Goal: Transaction & Acquisition: Purchase product/service

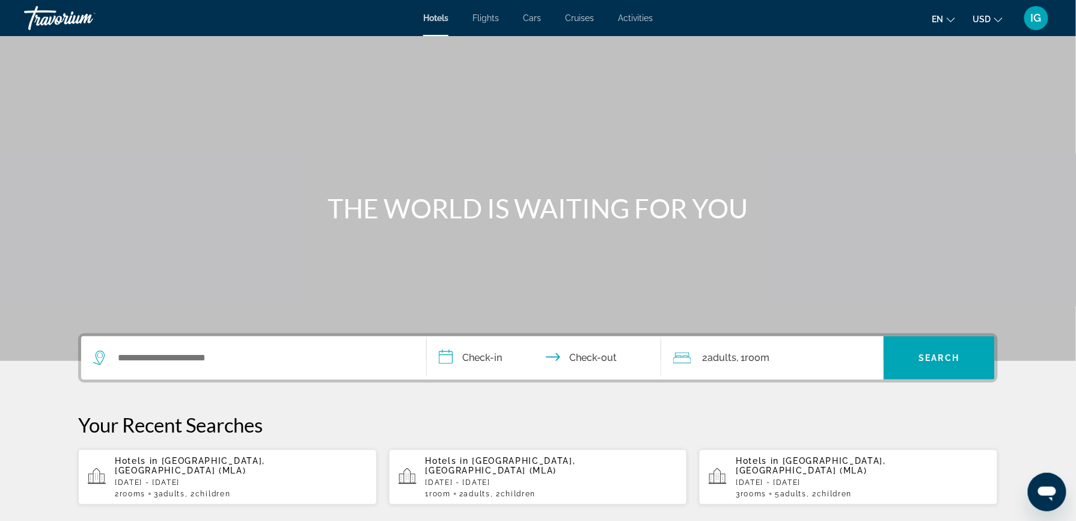
click at [516, 478] on p "Sun, 05 Oct - Thu, 09 Oct" at bounding box center [552, 482] width 253 height 8
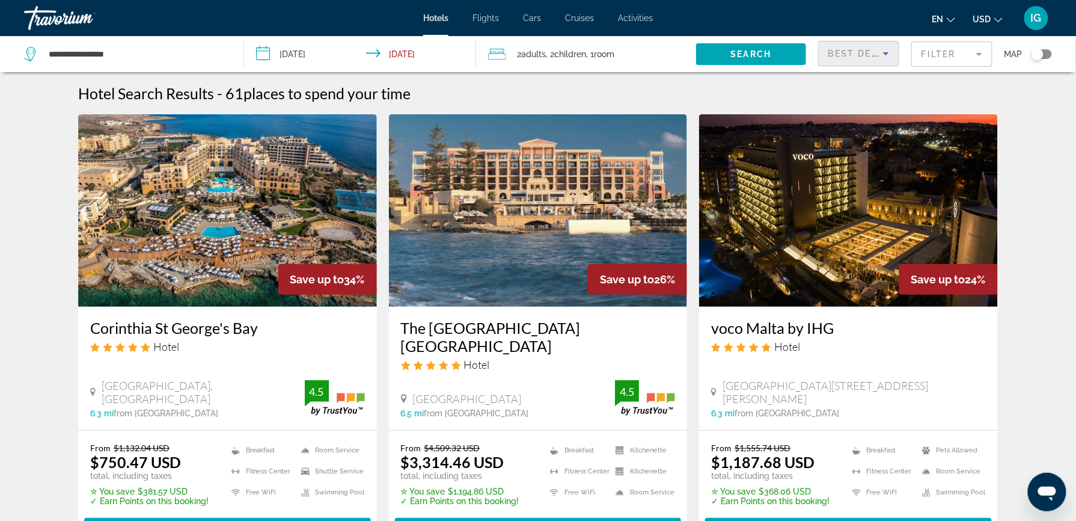
click at [870, 49] on span "Best Deals" at bounding box center [860, 54] width 63 height 10
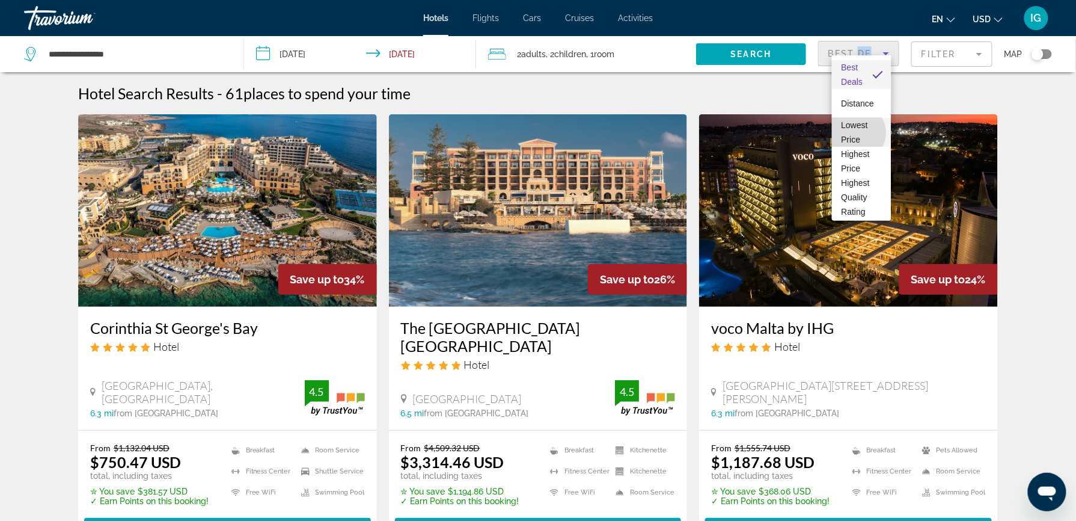
drag, startPoint x: 870, startPoint y: 41, endPoint x: 858, endPoint y: 132, distance: 92.2
click at [858, 132] on span "Lowest Price" at bounding box center [862, 132] width 40 height 29
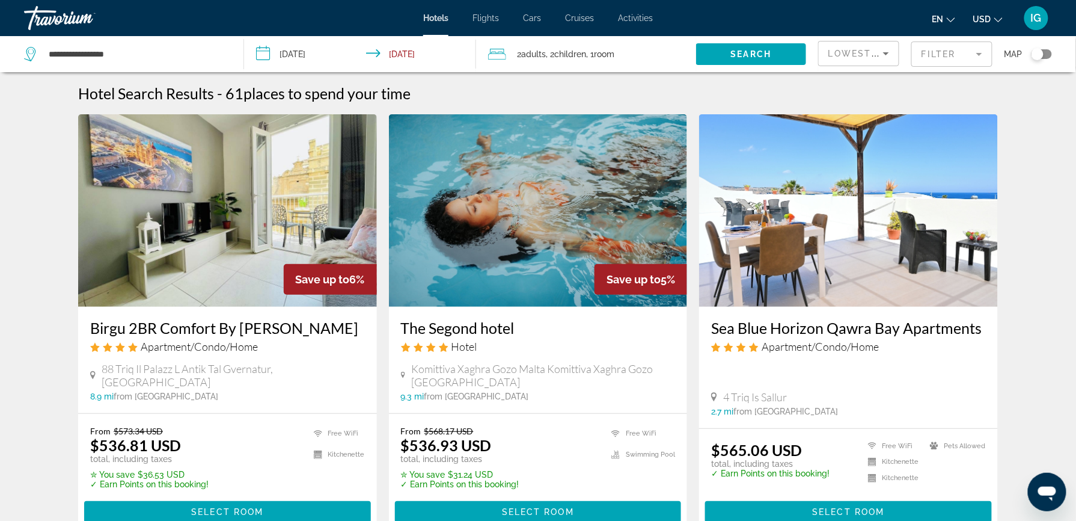
click at [992, 14] on span "USD" at bounding box center [983, 19] width 18 height 10
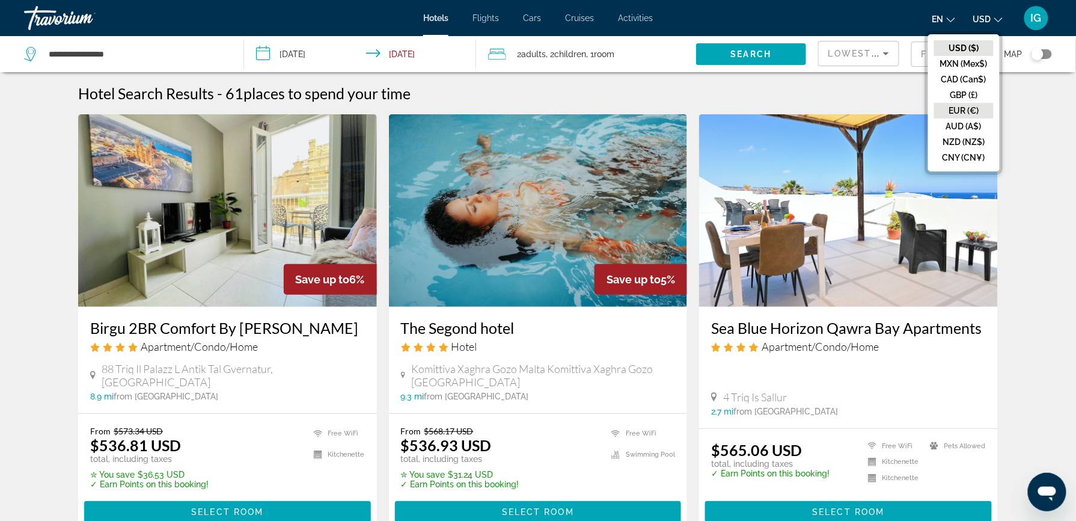
click at [994, 103] on button "EUR (€)" at bounding box center [964, 111] width 60 height 16
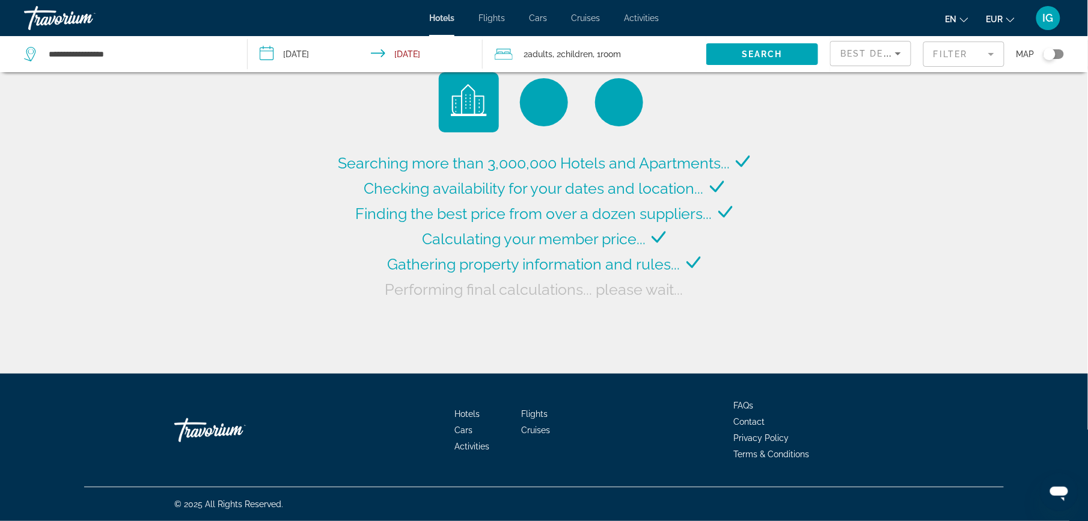
click at [891, 46] on icon "Sort by" at bounding box center [898, 53] width 14 height 14
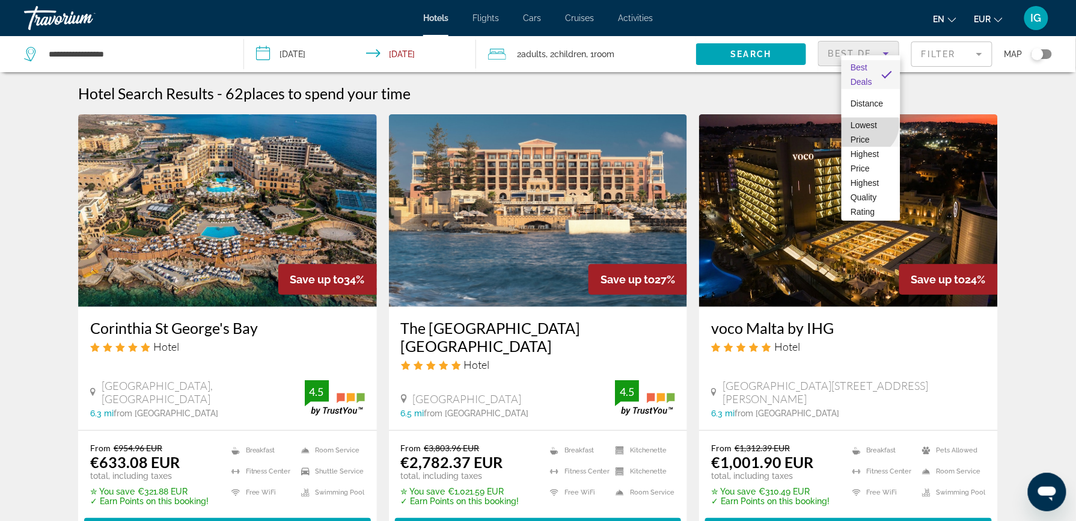
click at [867, 124] on span "Lowest Price" at bounding box center [864, 132] width 26 height 24
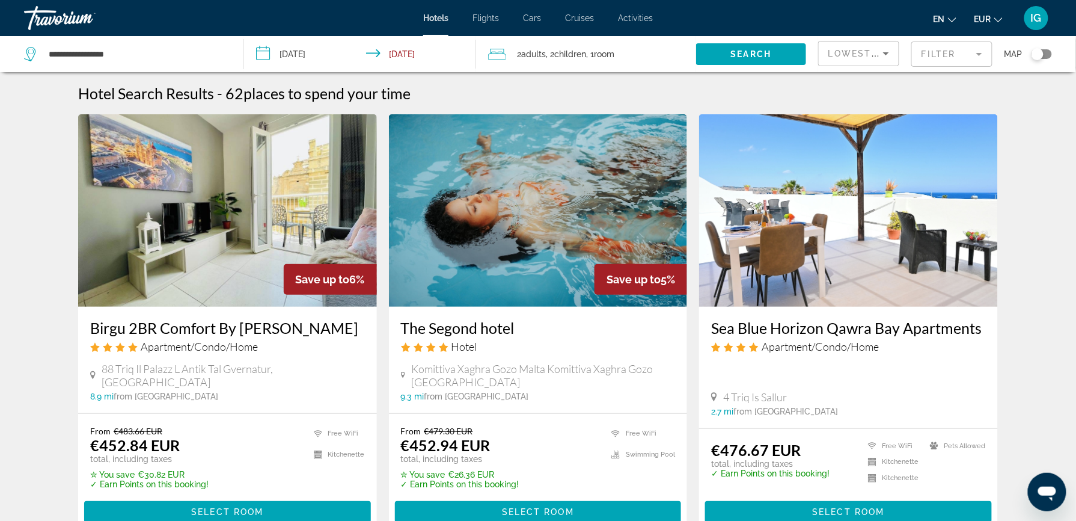
click at [274, 319] on h3 "Birgu 2BR Comfort By Holihomes" at bounding box center [227, 328] width 275 height 18
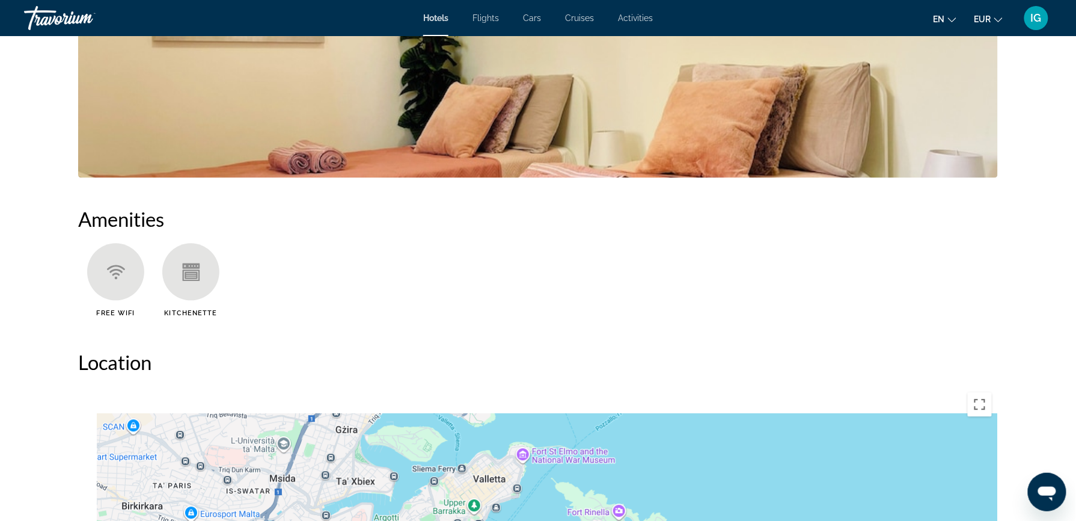
scroll to position [833, 0]
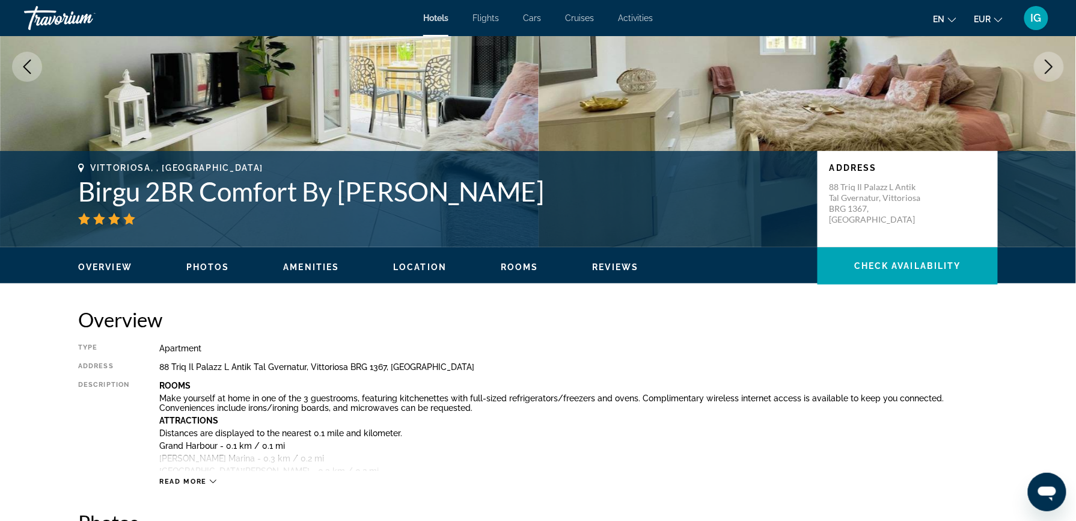
scroll to position [0, 0]
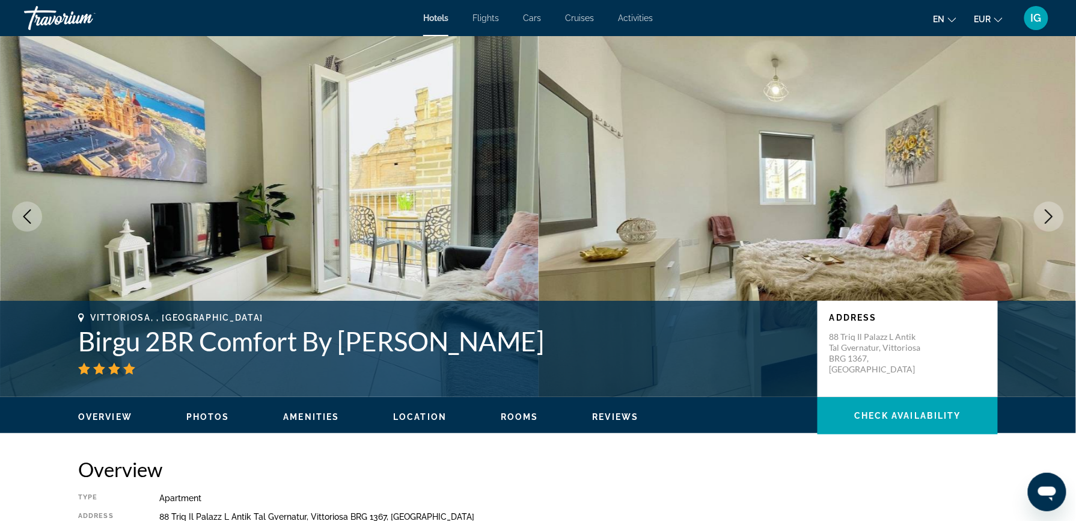
click at [499, 13] on span "Flights" at bounding box center [486, 18] width 26 height 10
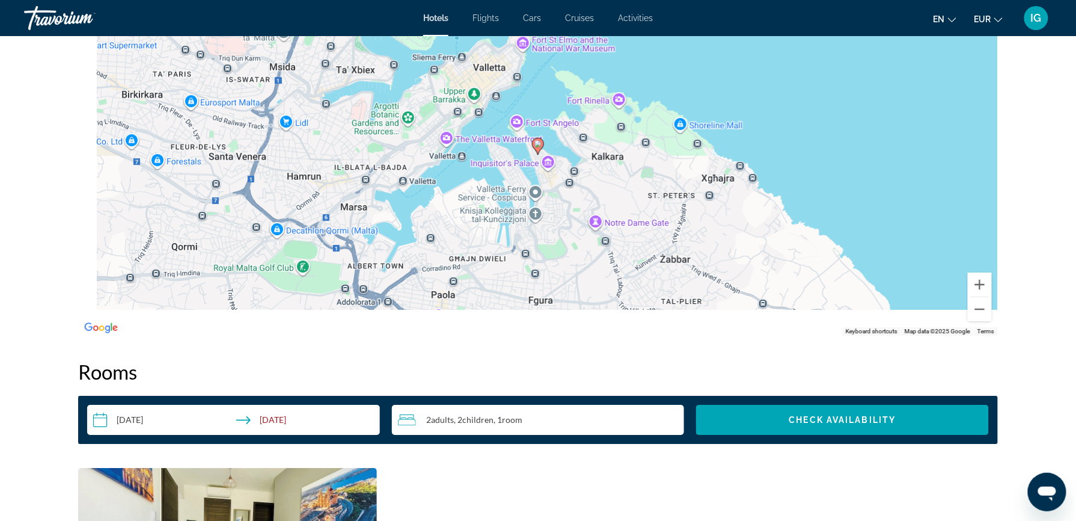
scroll to position [1240, 0]
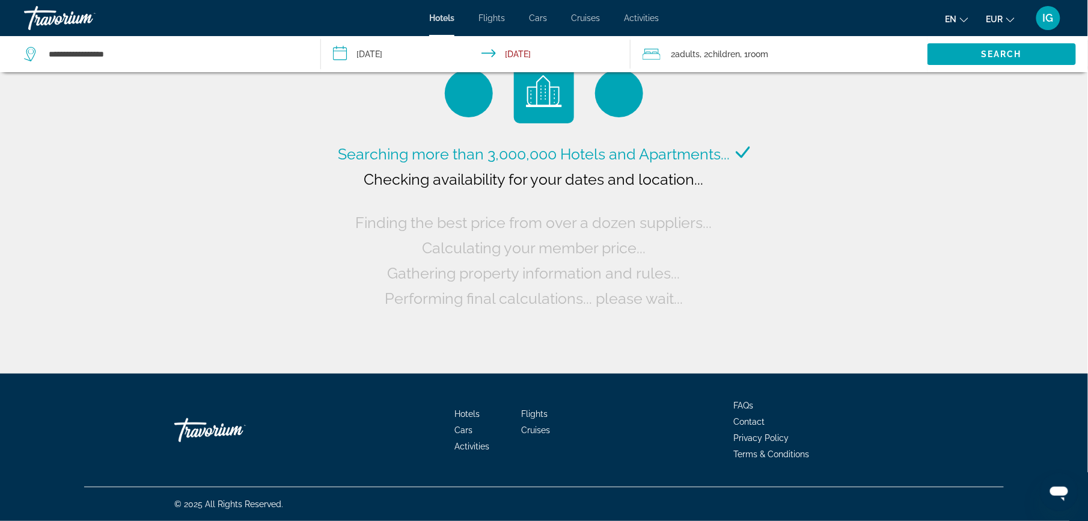
click at [534, 36] on input "**********" at bounding box center [478, 56] width 314 height 40
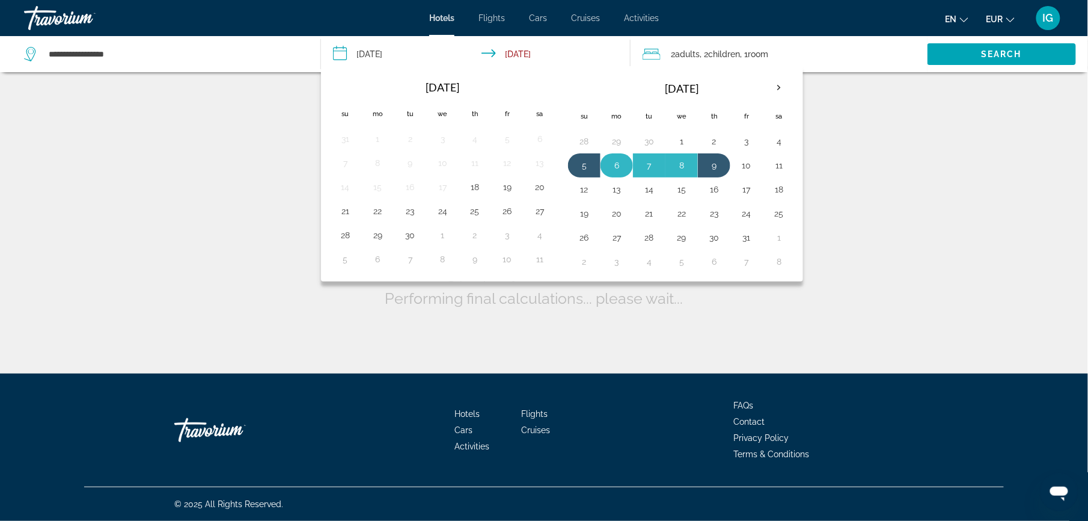
click at [607, 157] on button "6" at bounding box center [616, 165] width 19 height 17
click at [575, 157] on button "5" at bounding box center [584, 165] width 19 height 17
type input "**********"
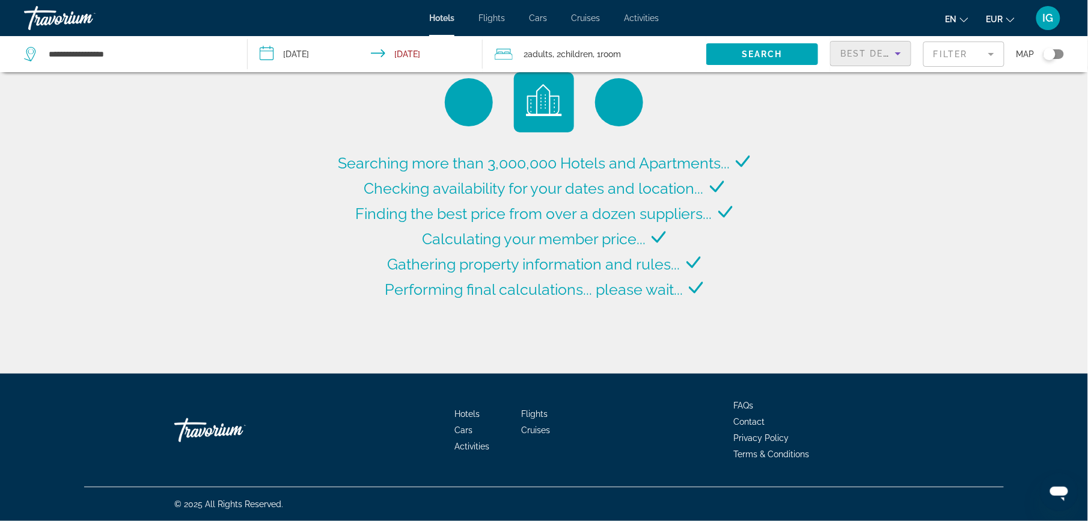
click at [891, 46] on icon "Sort by" at bounding box center [898, 53] width 14 height 14
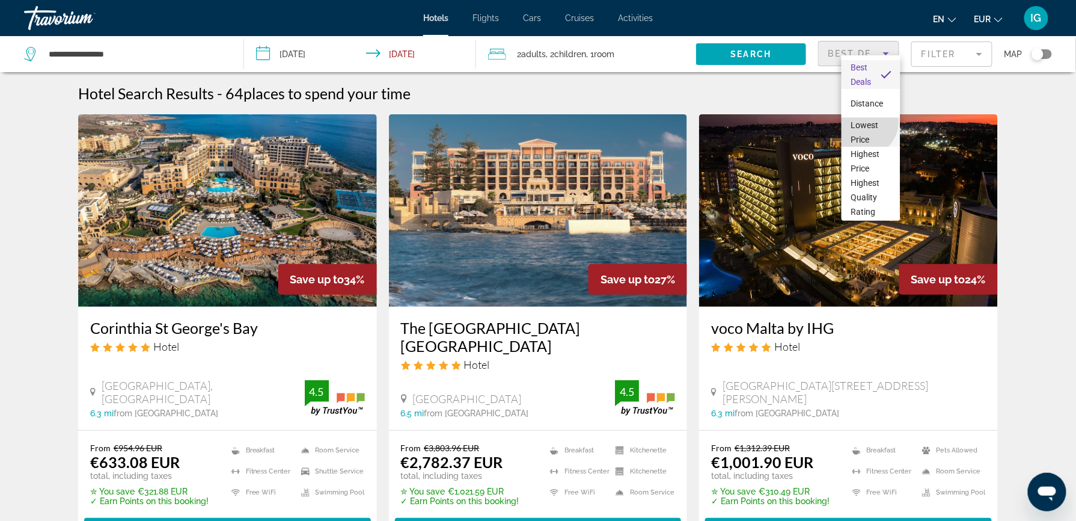
click at [864, 121] on span "Lowest Price" at bounding box center [865, 132] width 28 height 24
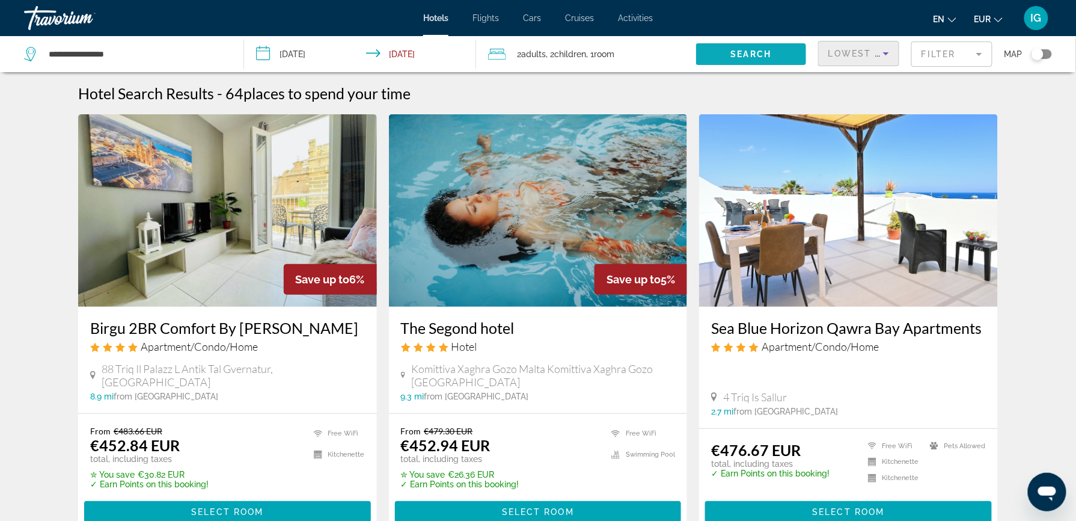
click at [805, 40] on span "Search widget" at bounding box center [751, 54] width 110 height 29
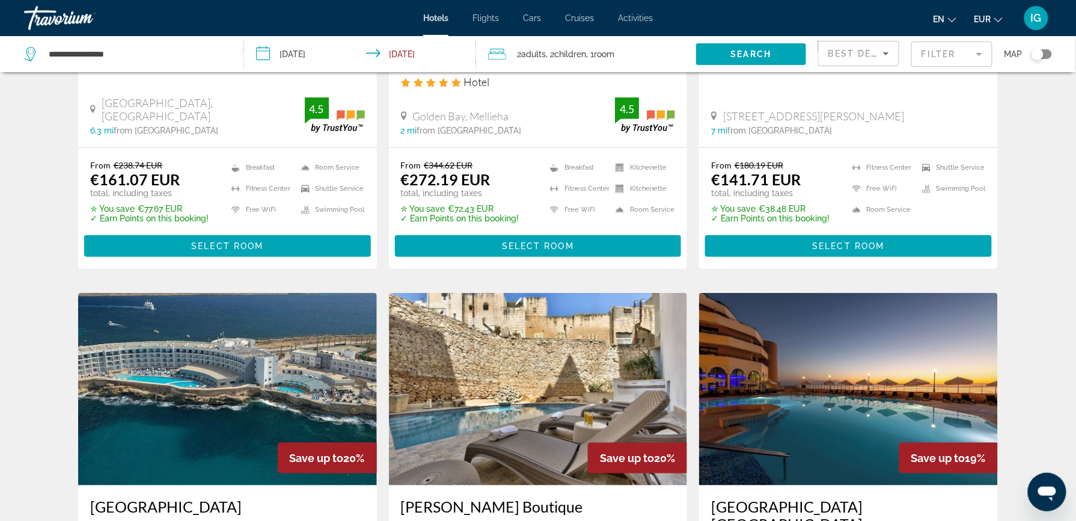
scroll to position [289, 0]
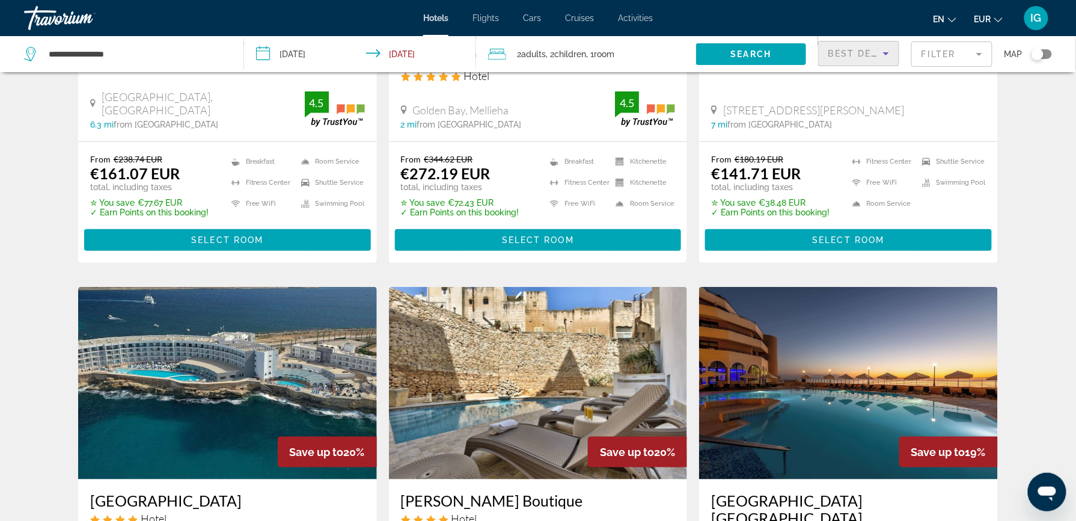
click at [864, 46] on div "Best Deals" at bounding box center [856, 53] width 55 height 14
click at [856, 123] on span "Lowest Price" at bounding box center [856, 132] width 28 height 24
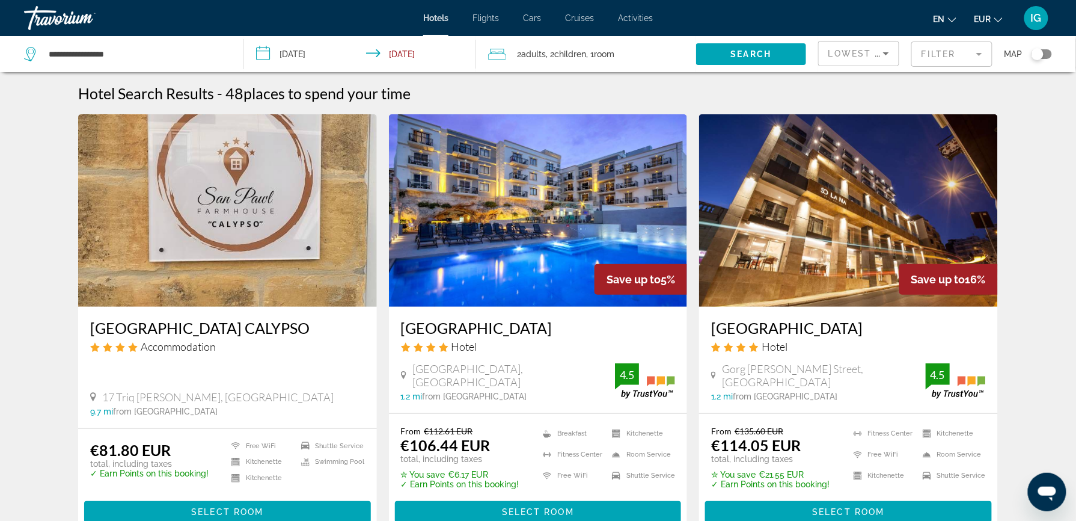
drag, startPoint x: 350, startPoint y: 237, endPoint x: 311, endPoint y: 269, distance: 50.4
click at [311, 307] on div "San Pawl bnb farmhouse CALYPSO Accommodation 17 Triq Ghajn Qamar, Xaghra 9.7 mi…" at bounding box center [227, 367] width 299 height 121
drag, startPoint x: 311, startPoint y: 269, endPoint x: 308, endPoint y: 388, distance: 118.5
click at [263, 507] on span "Select Room" at bounding box center [227, 512] width 72 height 10
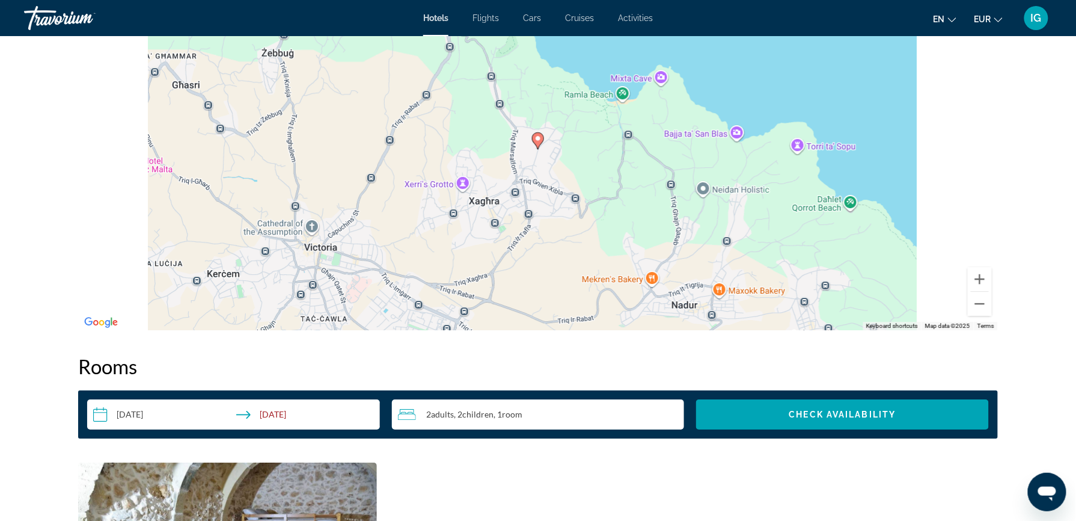
scroll to position [1241, 0]
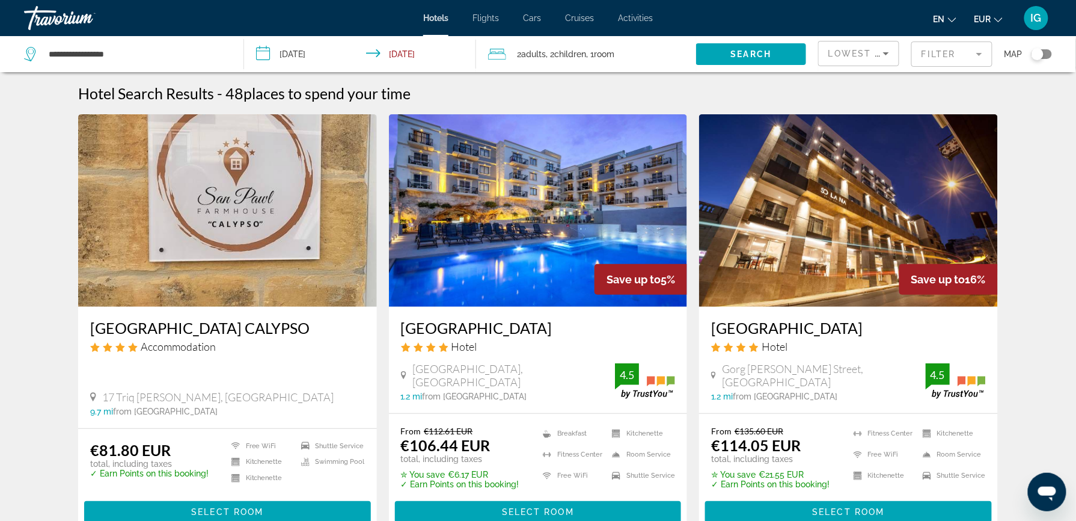
click at [594, 49] on span "Room" at bounding box center [604, 54] width 20 height 10
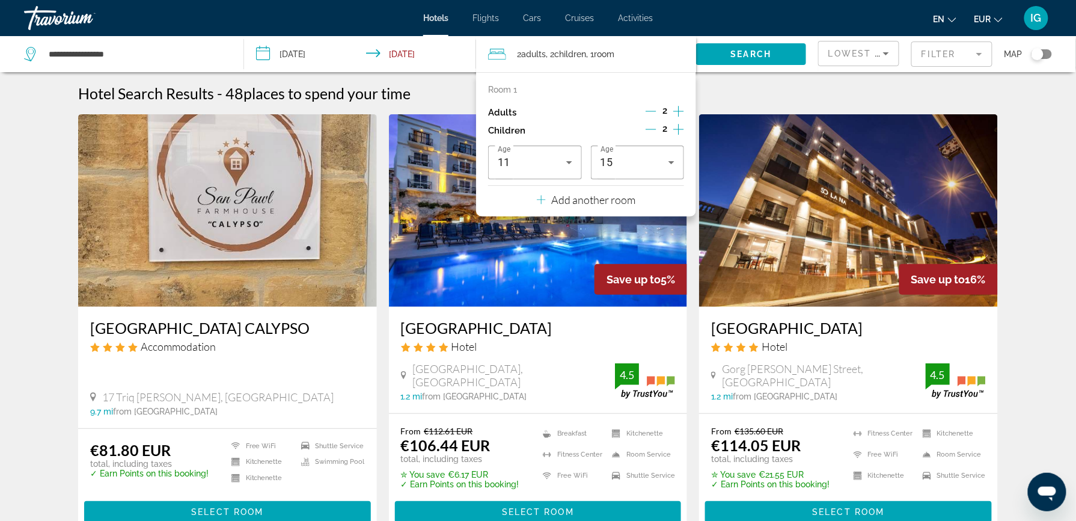
click at [684, 104] on icon "Increment adults" at bounding box center [678, 111] width 11 height 14
click at [766, 40] on span "Search widget" at bounding box center [751, 54] width 110 height 29
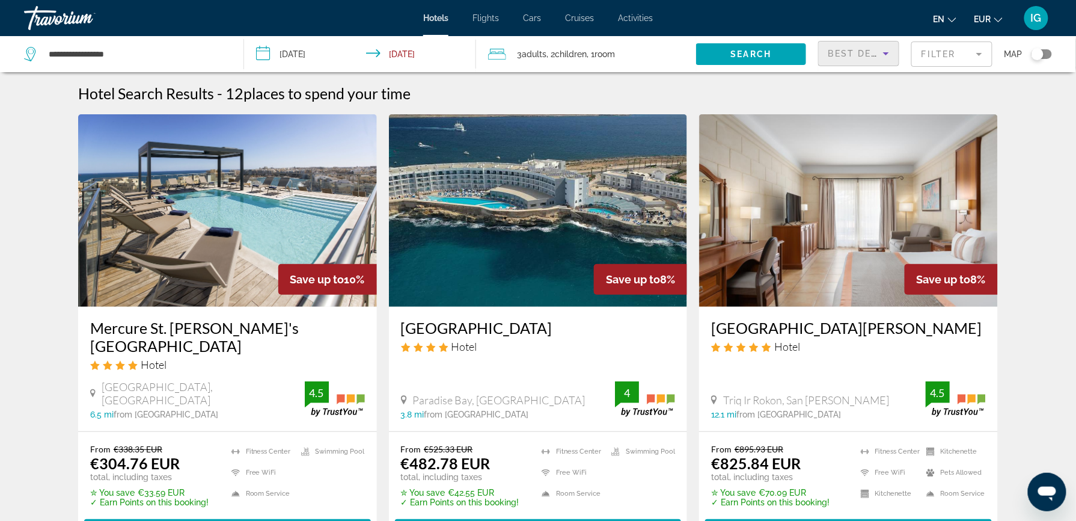
click at [879, 46] on icon "Sort by" at bounding box center [886, 53] width 14 height 14
click at [856, 128] on span "Lowest Price" at bounding box center [856, 132] width 28 height 24
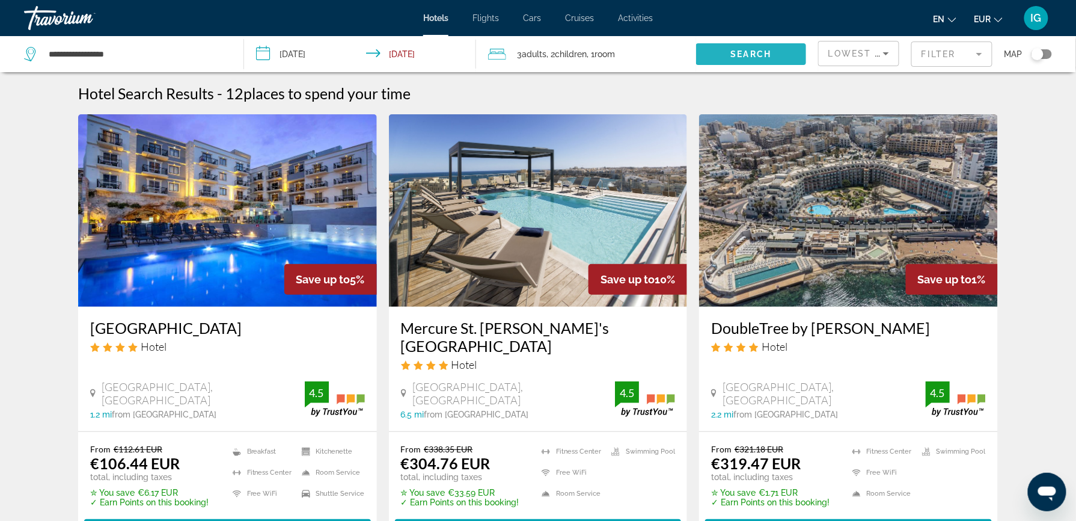
click at [784, 40] on span "Search widget" at bounding box center [751, 54] width 110 height 29
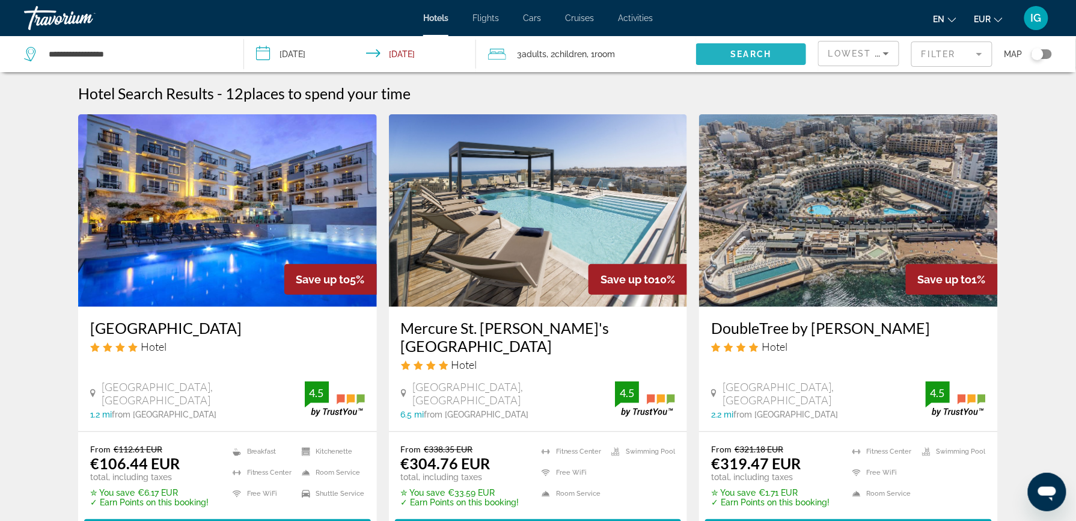
click at [784, 40] on span "Search widget" at bounding box center [751, 54] width 110 height 29
click at [922, 41] on mat-form-field "Filter" at bounding box center [952, 53] width 81 height 25
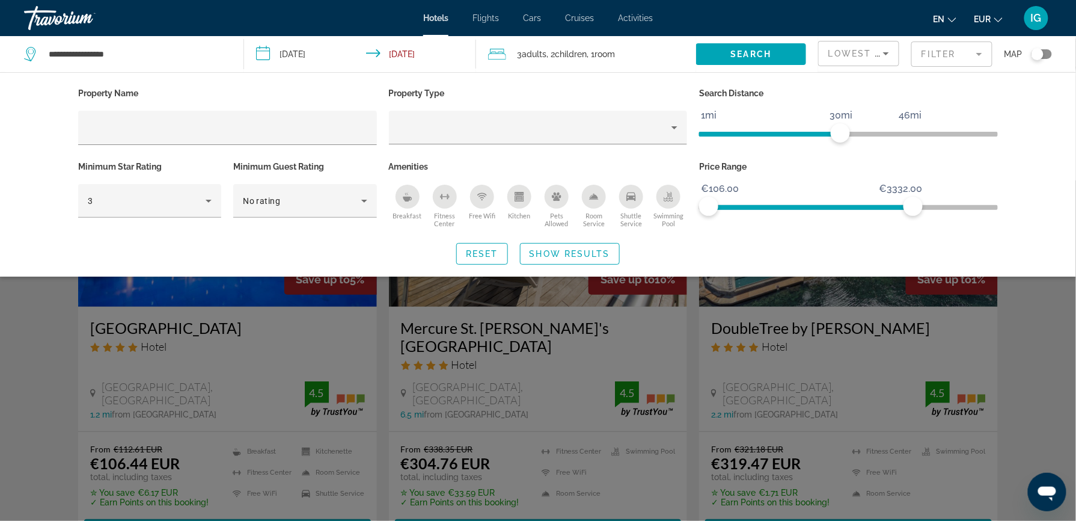
click at [627, 192] on icon "Shuttle Service" at bounding box center [632, 197] width 10 height 10
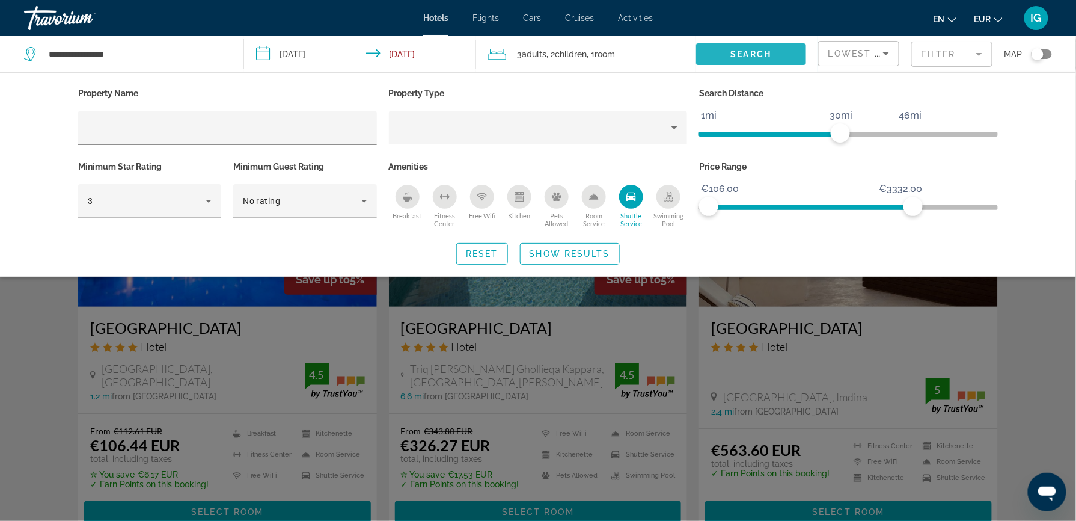
click at [747, 40] on span "Search widget" at bounding box center [751, 54] width 110 height 29
click at [280, 381] on div "Search widget" at bounding box center [538, 350] width 1076 height 340
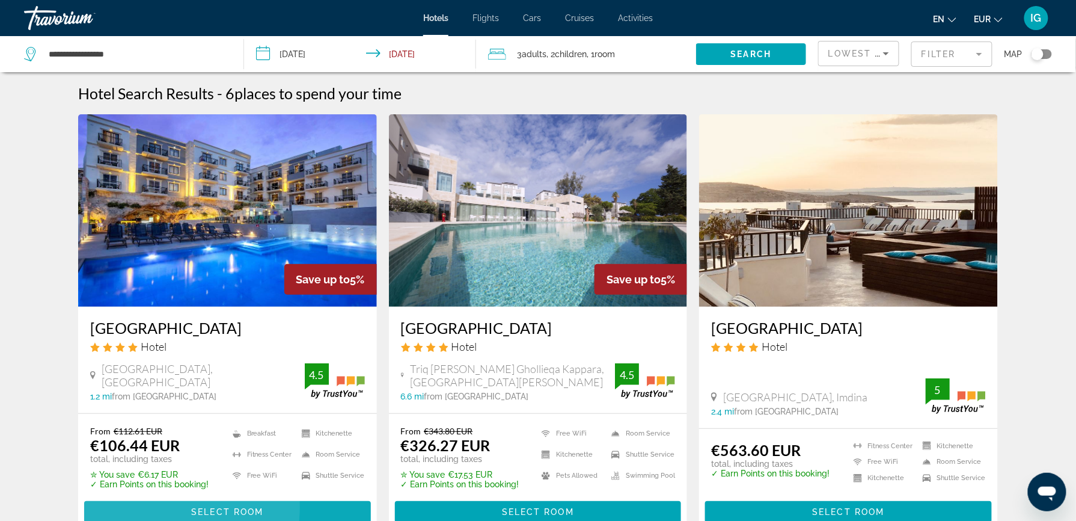
click at [280, 497] on span "Main content" at bounding box center [227, 511] width 287 height 29
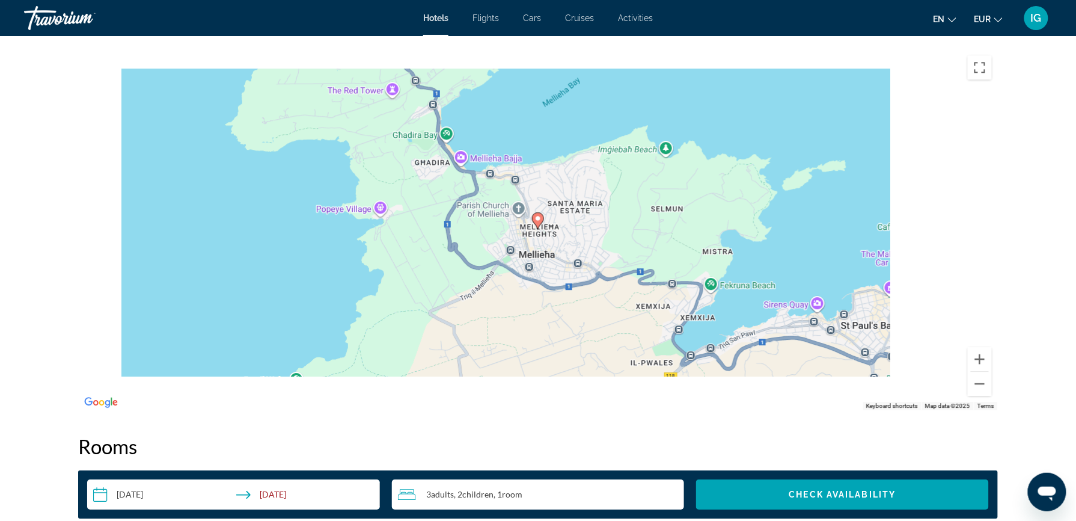
scroll to position [1058, 0]
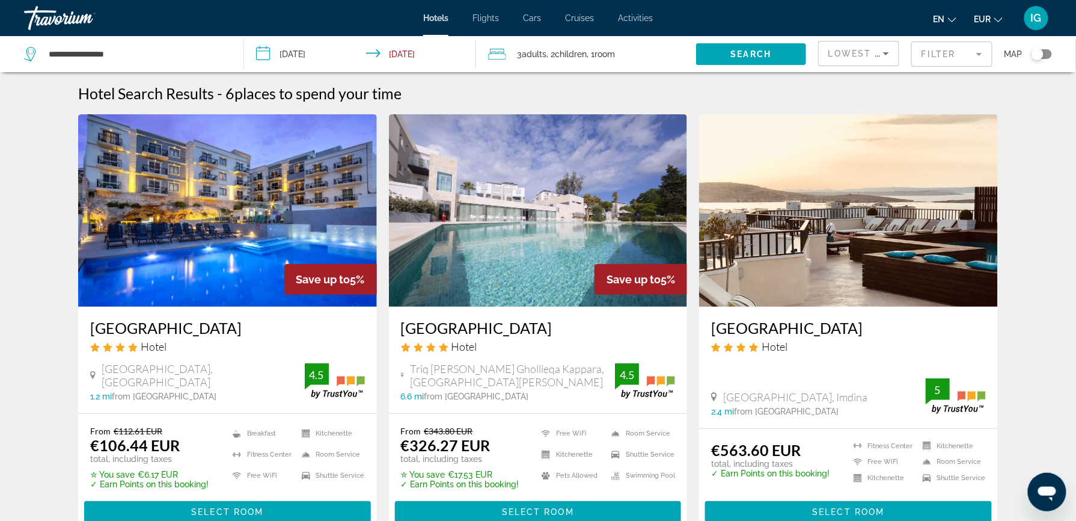
click at [434, 40] on input "**********" at bounding box center [362, 56] width 237 height 40
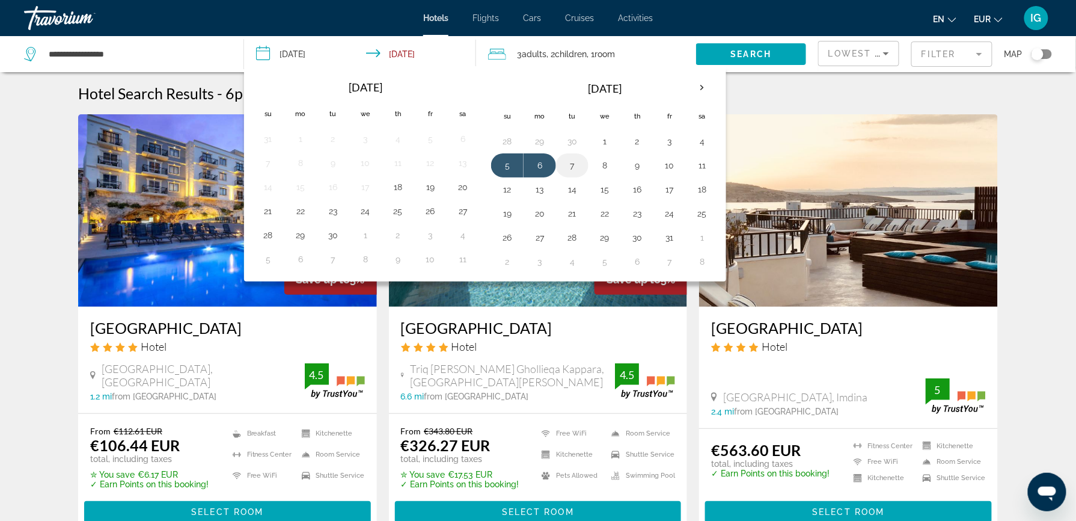
click at [563, 157] on button "7" at bounding box center [572, 165] width 19 height 17
click at [498, 157] on button "5" at bounding box center [507, 165] width 19 height 17
type input "**********"
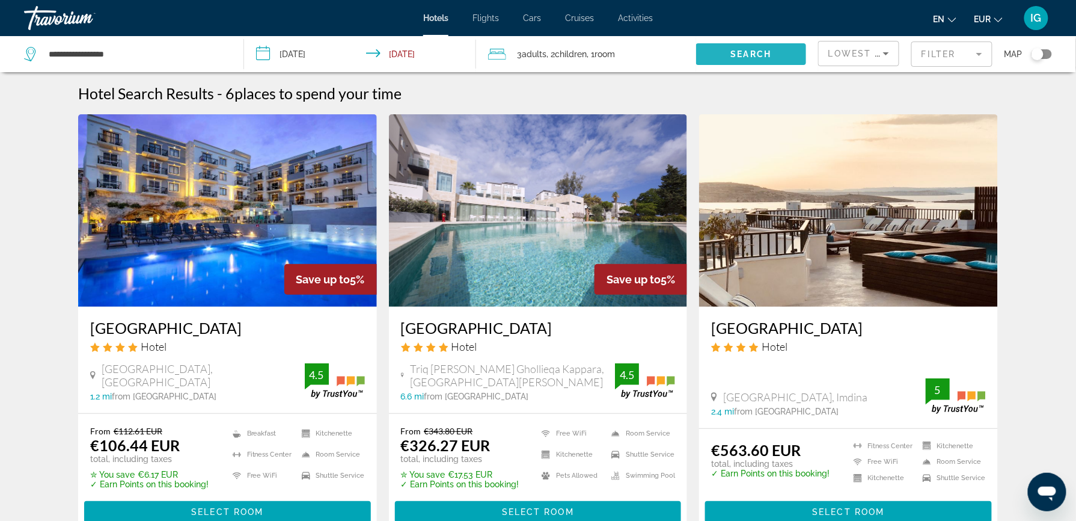
click at [781, 44] on span "Search widget" at bounding box center [751, 54] width 110 height 29
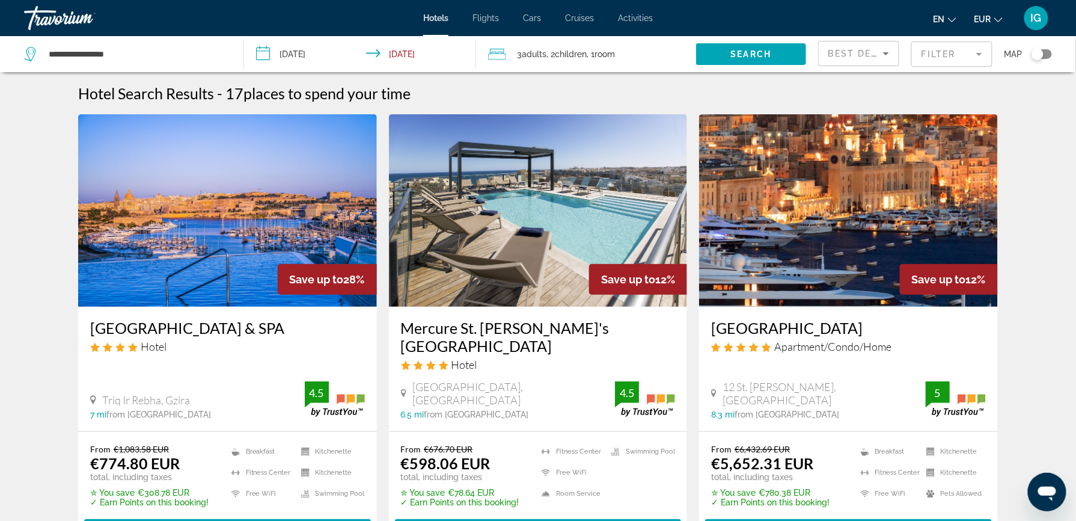
click at [864, 46] on div "Best Deals" at bounding box center [856, 53] width 55 height 14
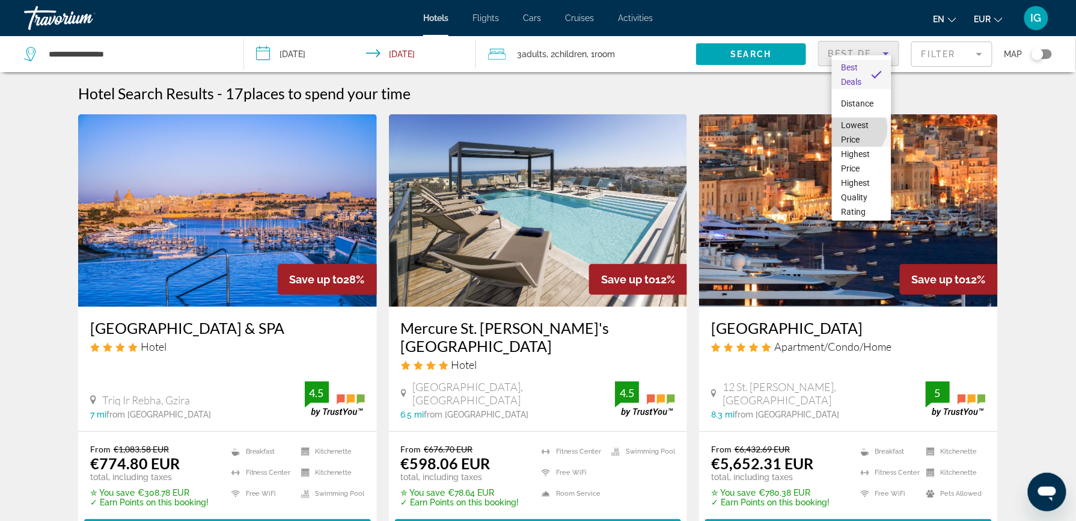
click at [857, 128] on span "Lowest Price" at bounding box center [856, 132] width 28 height 24
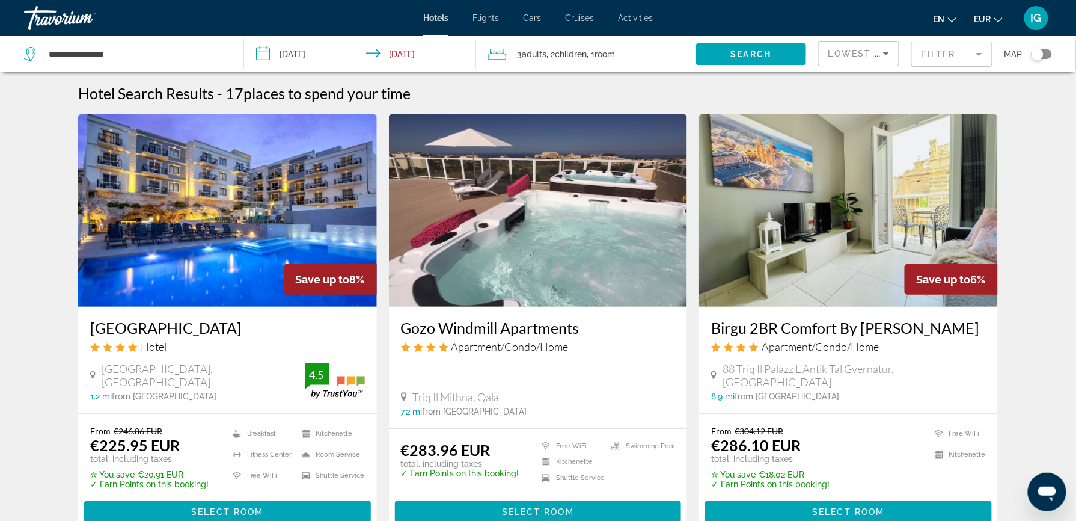
click at [54, 17] on div "Travorium" at bounding box center [84, 17] width 120 height 31
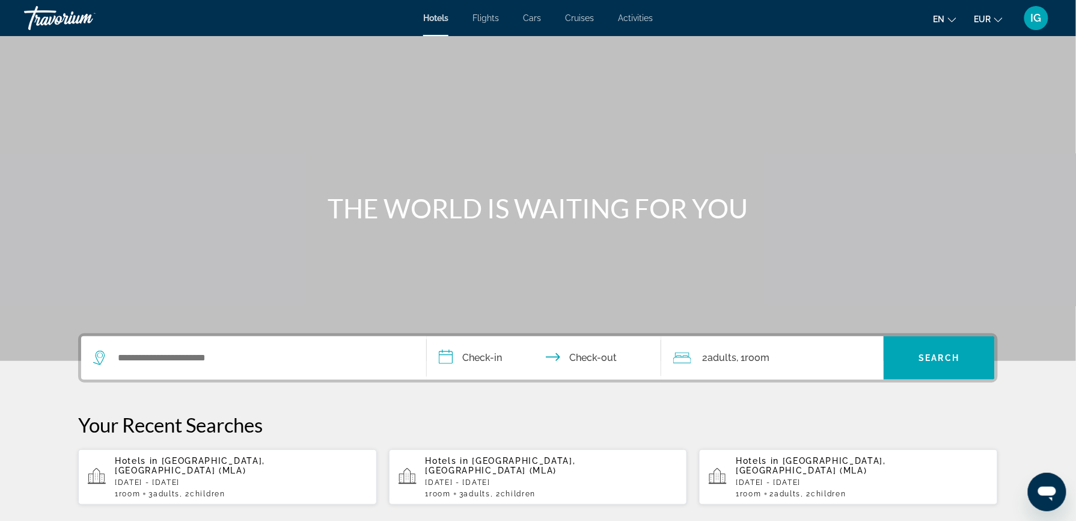
click at [54, 17] on div "Travorium" at bounding box center [84, 17] width 120 height 31
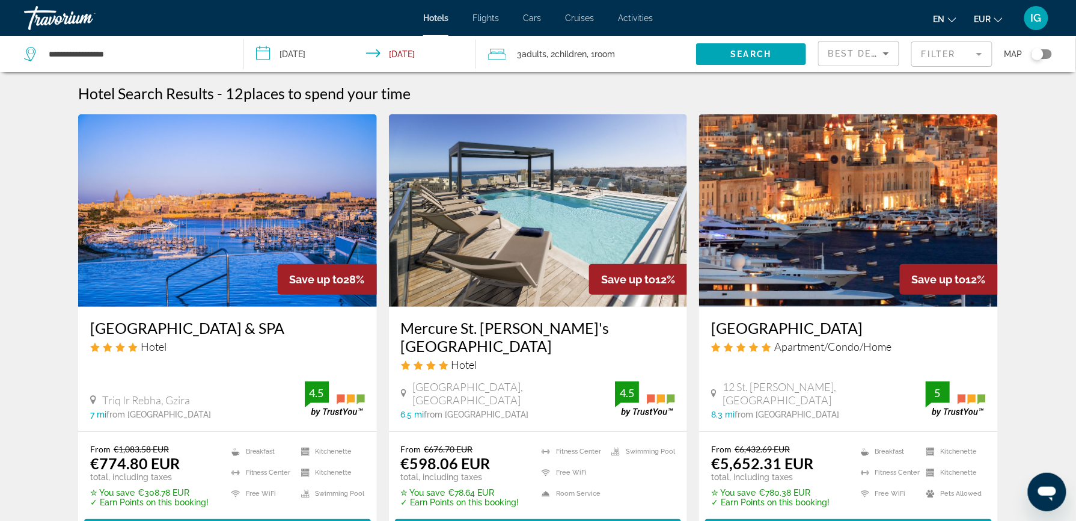
click at [64, 15] on div "Travorium" at bounding box center [84, 17] width 120 height 31
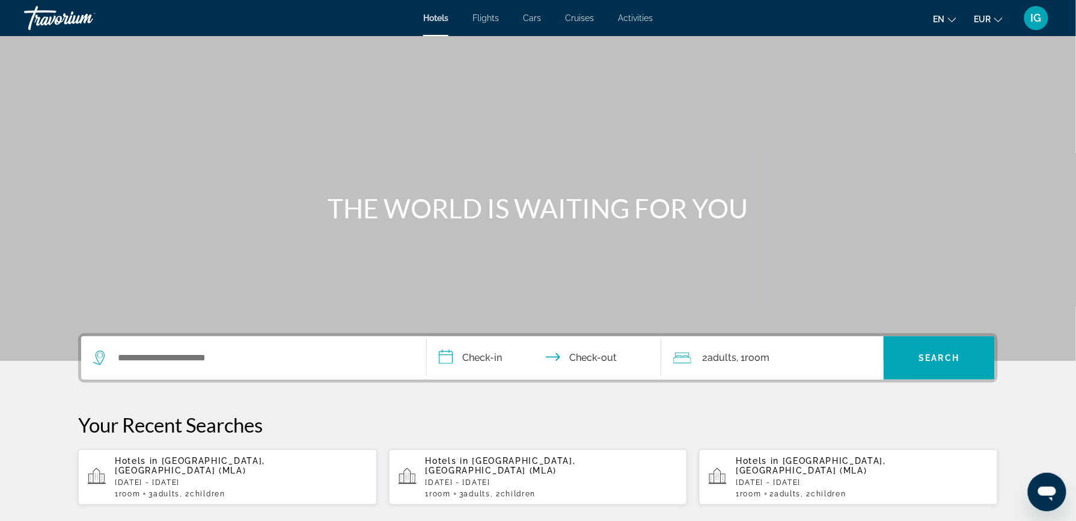
click at [1042, 12] on span "IG" at bounding box center [1036, 18] width 11 height 12
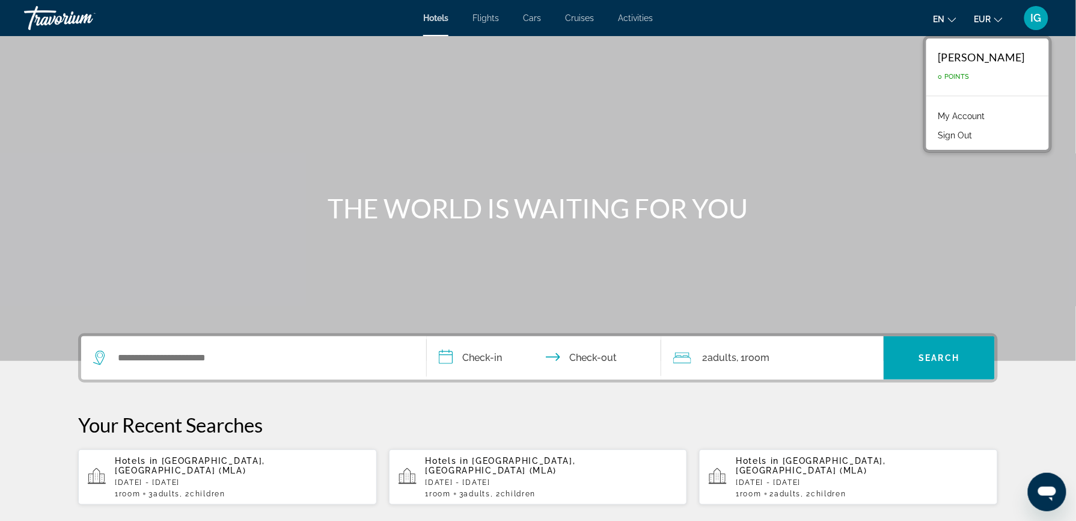
click at [425, 131] on div "Main content" at bounding box center [538, 180] width 1076 height 361
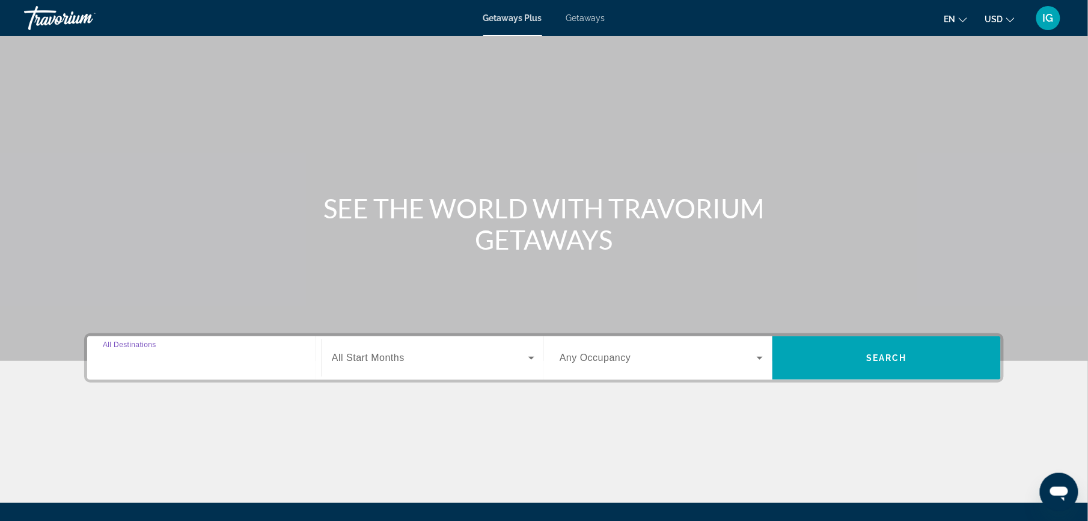
click at [306, 351] on input "Destination All Destinations" at bounding box center [204, 358] width 203 height 14
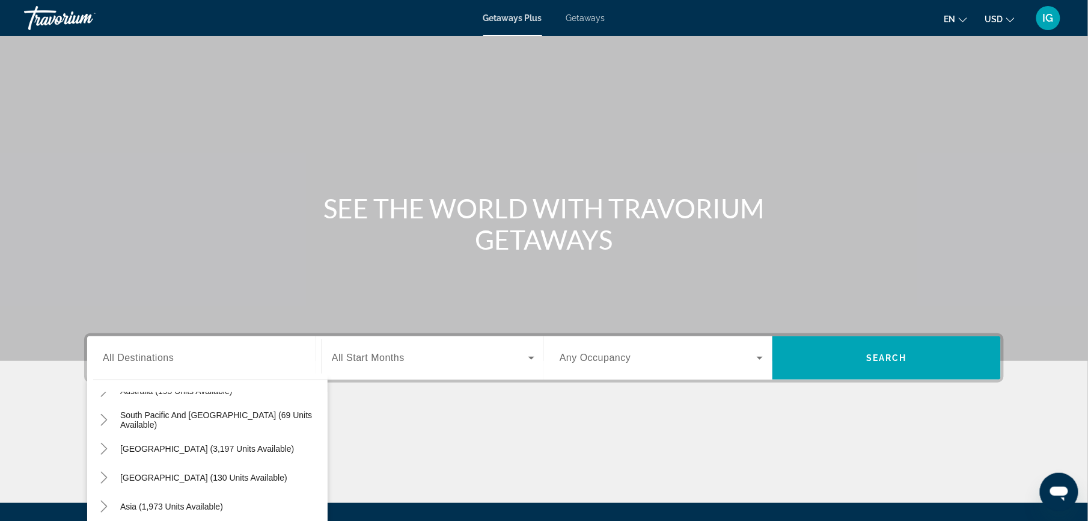
scroll to position [176, 0]
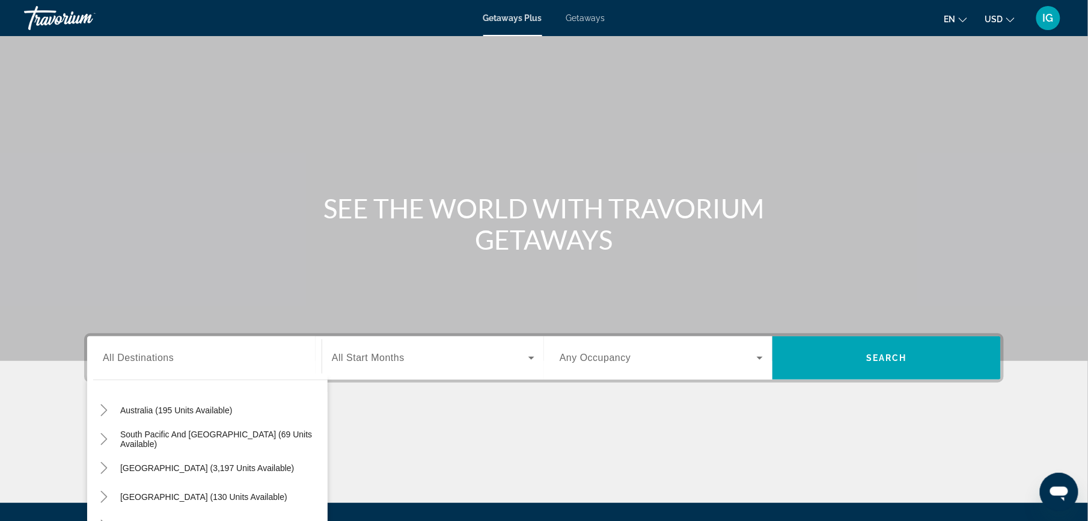
click at [1054, 15] on span "IG" at bounding box center [1048, 18] width 11 height 12
